Goal: Book appointment/travel/reservation

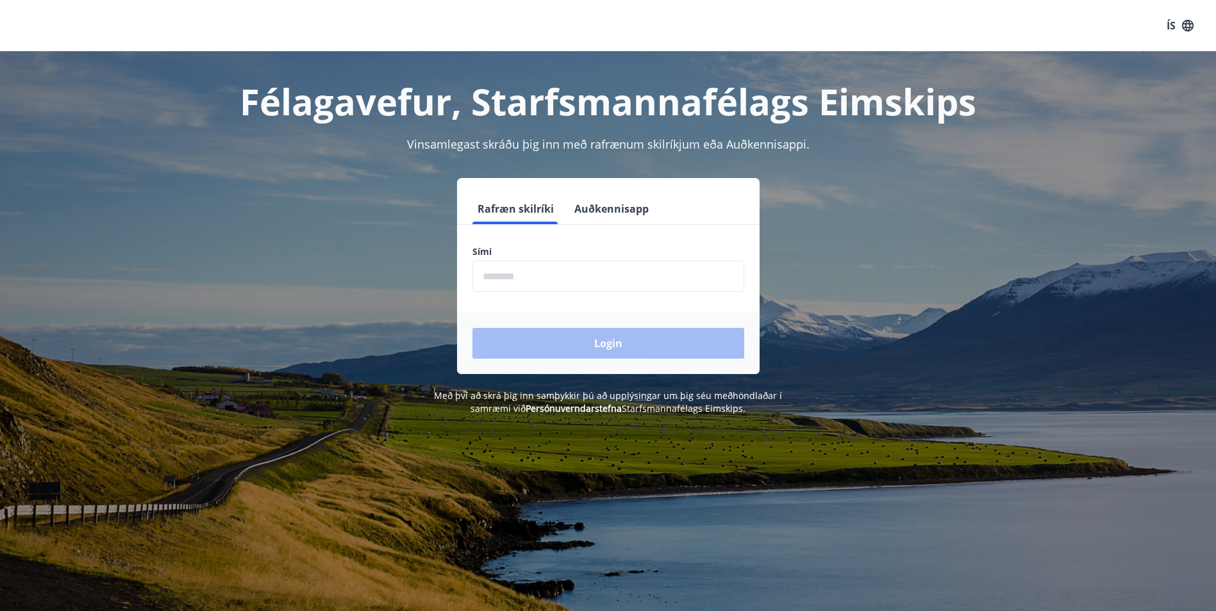
click at [536, 279] on input "phone" at bounding box center [608, 276] width 272 height 31
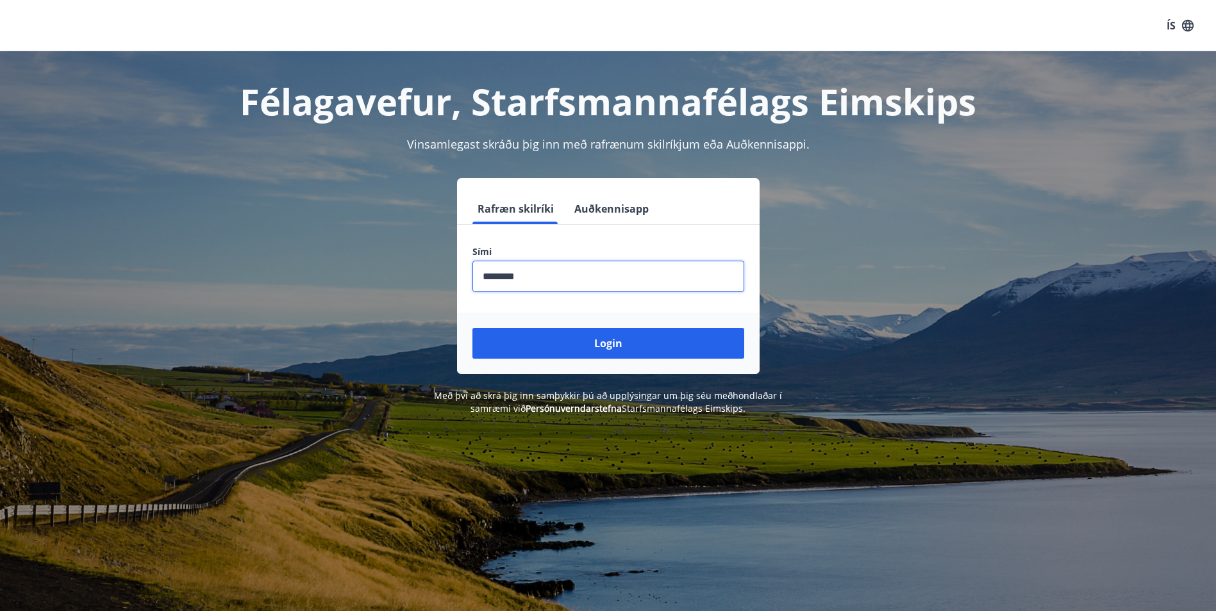
type input "********"
click at [472, 328] on button "Login" at bounding box center [608, 343] width 272 height 31
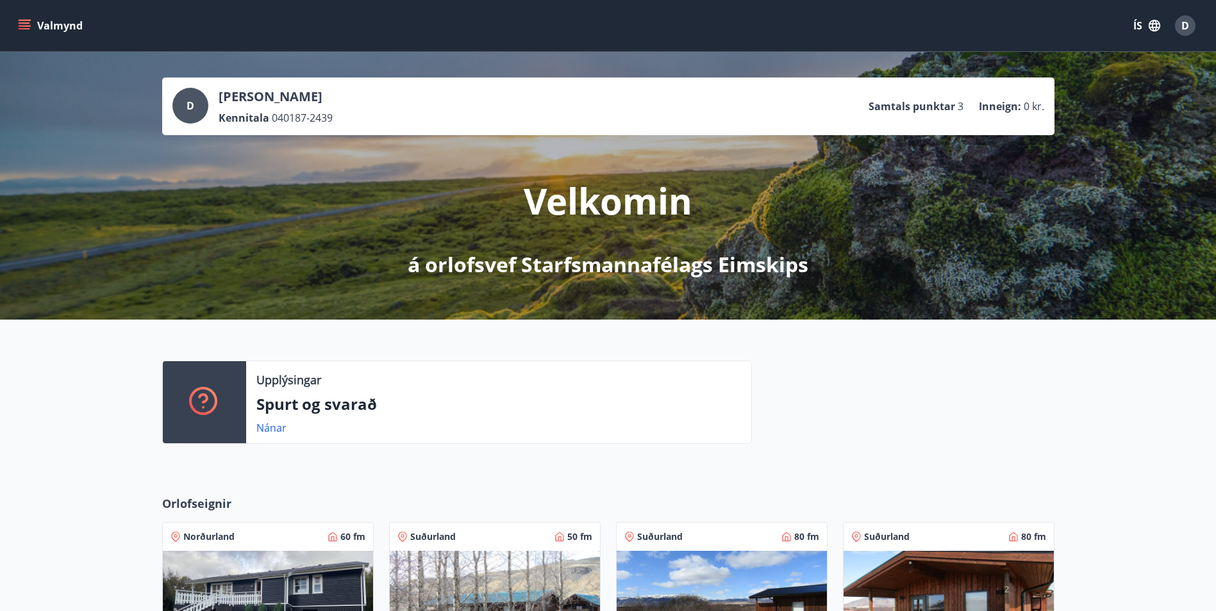
click at [19, 28] on icon "menu" at bounding box center [24, 25] width 13 height 13
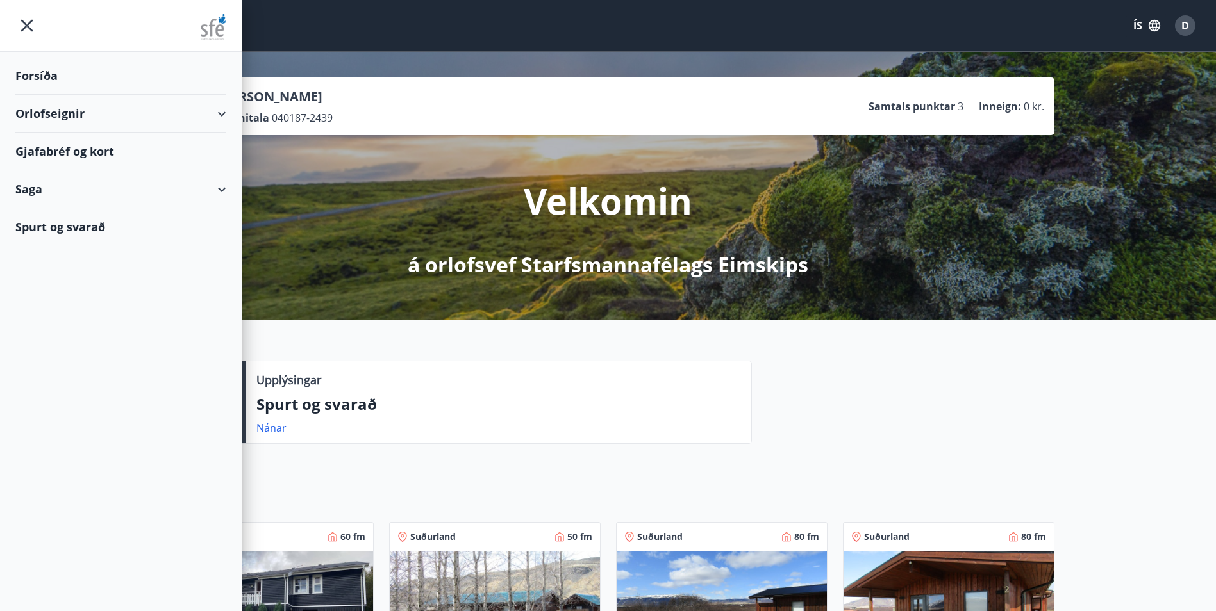
click at [62, 119] on div "Orlofseignir" at bounding box center [120, 114] width 211 height 38
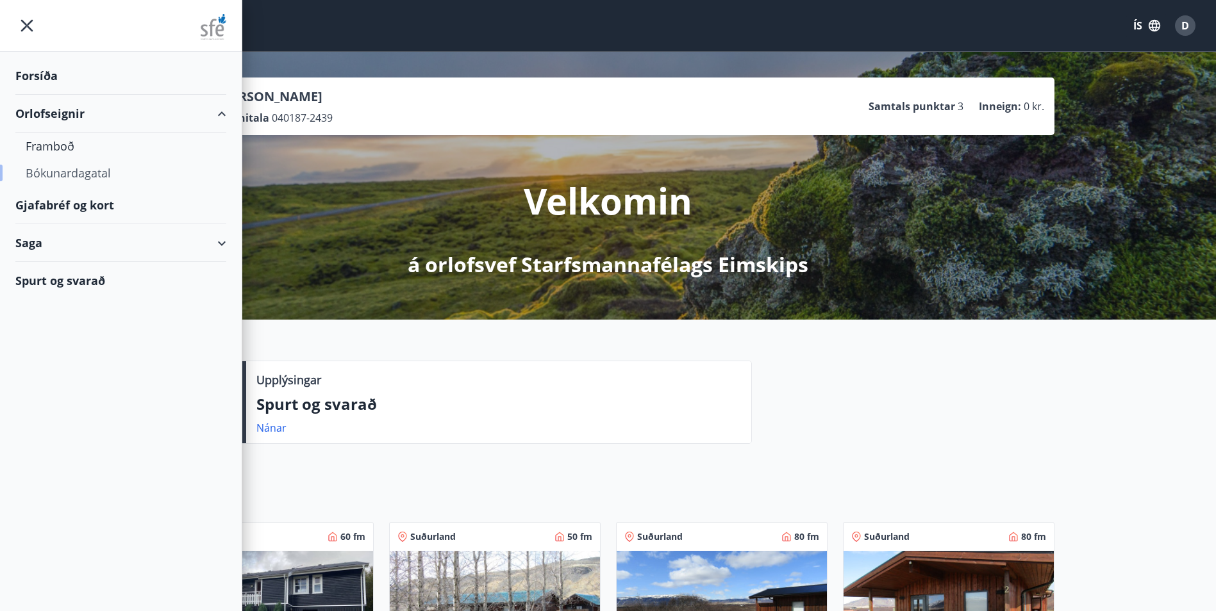
click at [57, 178] on div "Bókunardagatal" at bounding box center [121, 173] width 190 height 27
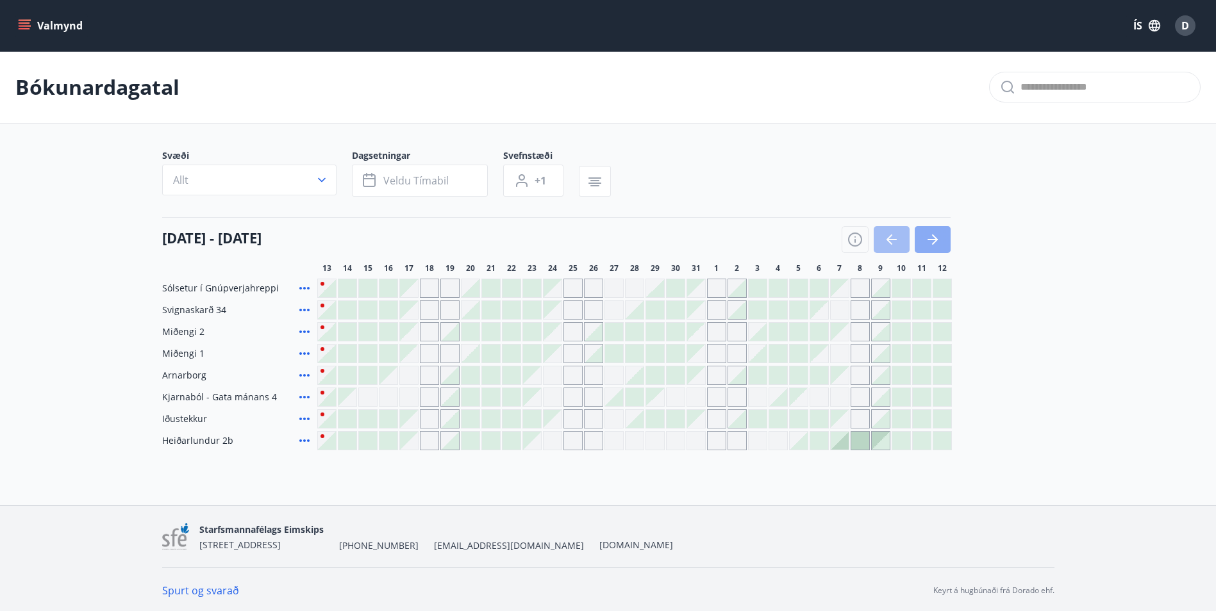
click at [923, 233] on button "button" at bounding box center [933, 239] width 36 height 27
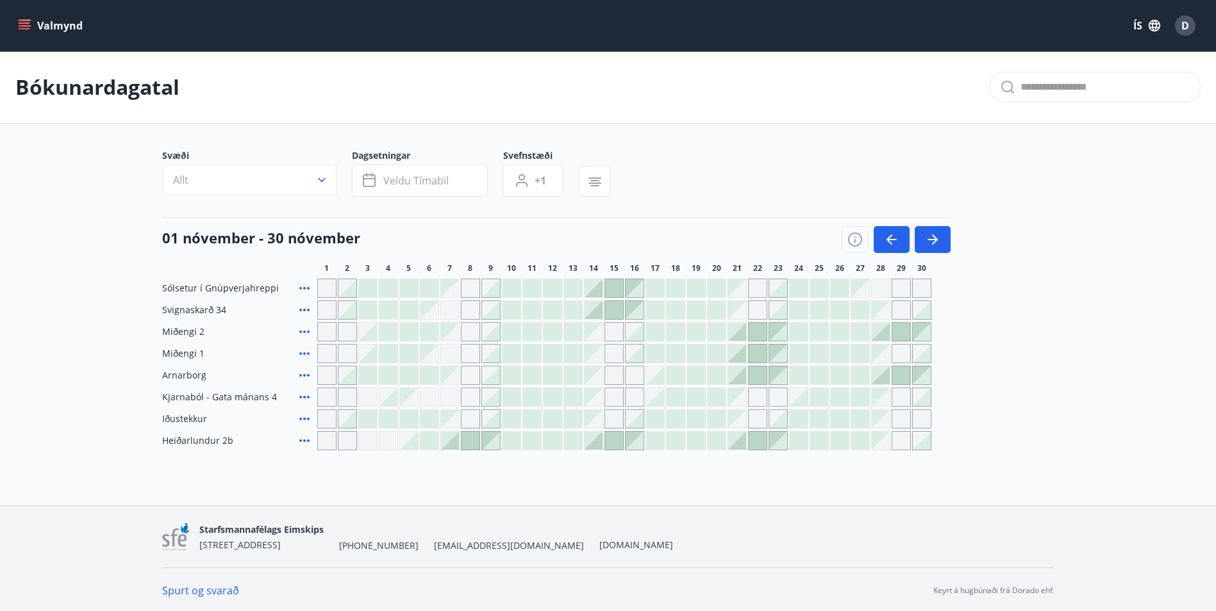
click at [514, 399] on div at bounding box center [511, 397] width 18 height 18
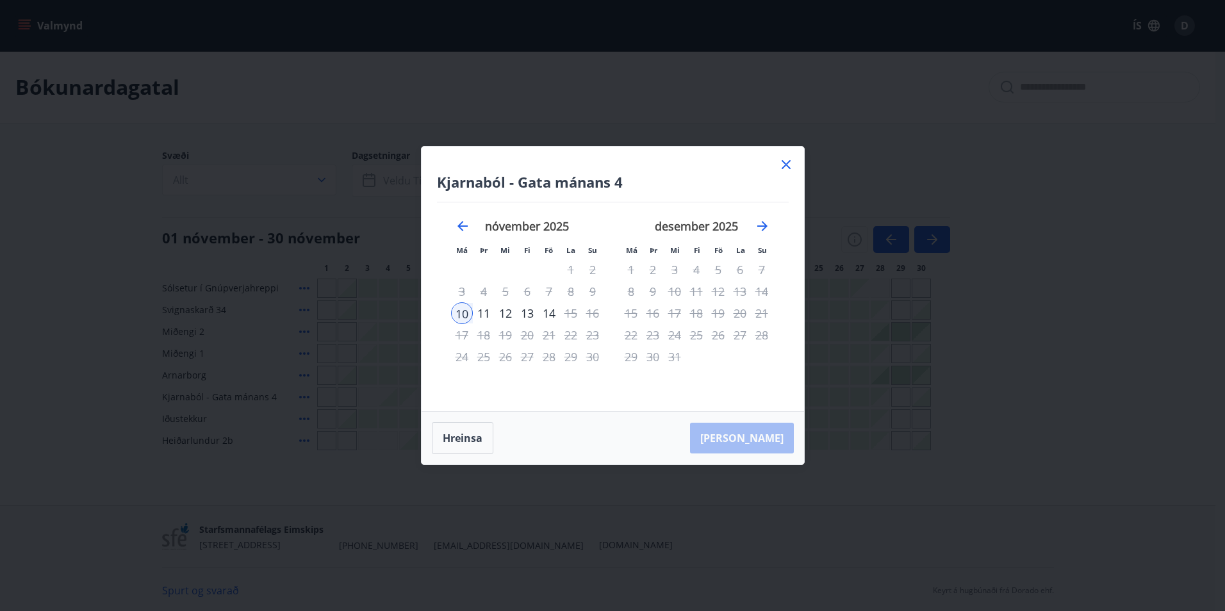
click at [788, 165] on icon at bounding box center [786, 164] width 15 height 15
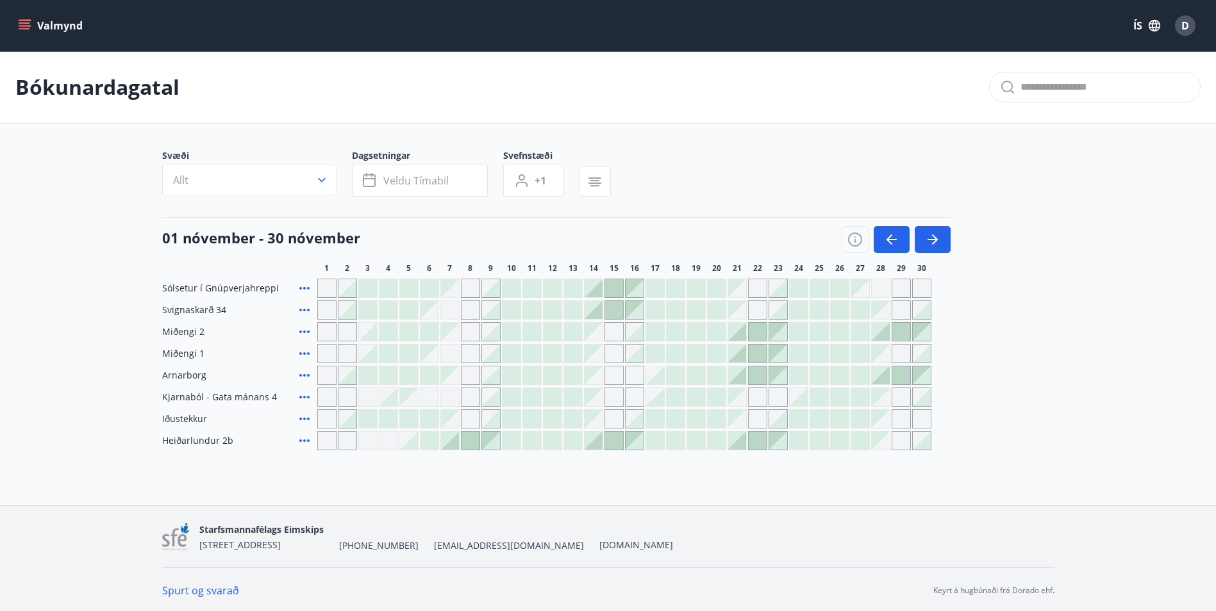
click at [330, 399] on div "Gráir dagar eru ekki bókanlegir" at bounding box center [326, 397] width 19 height 19
click at [591, 401] on div "Gráir dagar eru ekki bókanlegir" at bounding box center [594, 397] width 18 height 18
click at [498, 418] on div at bounding box center [491, 419] width 18 height 18
